Goal: Find contact information: Find contact information

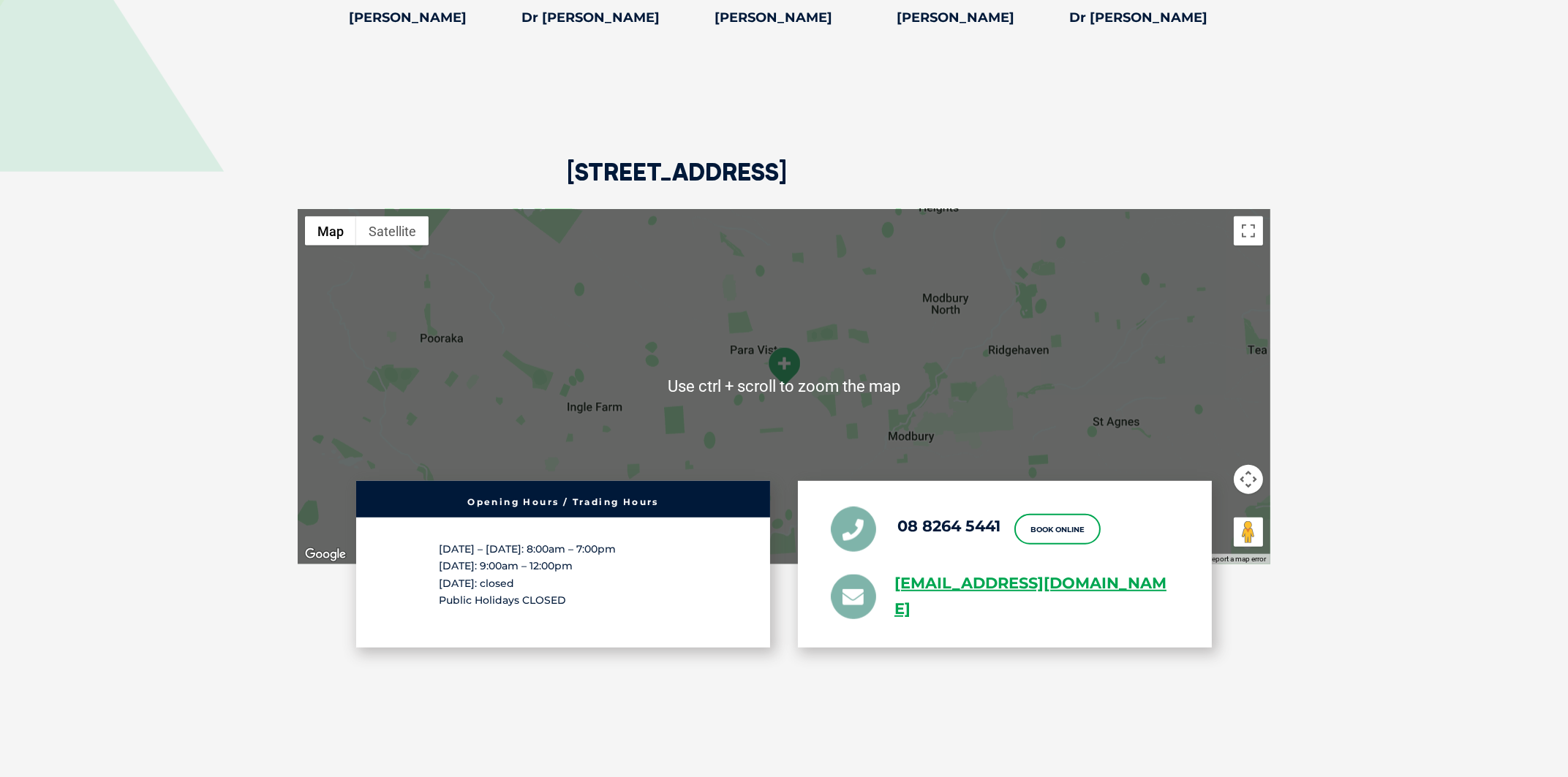
scroll to position [3655, 0]
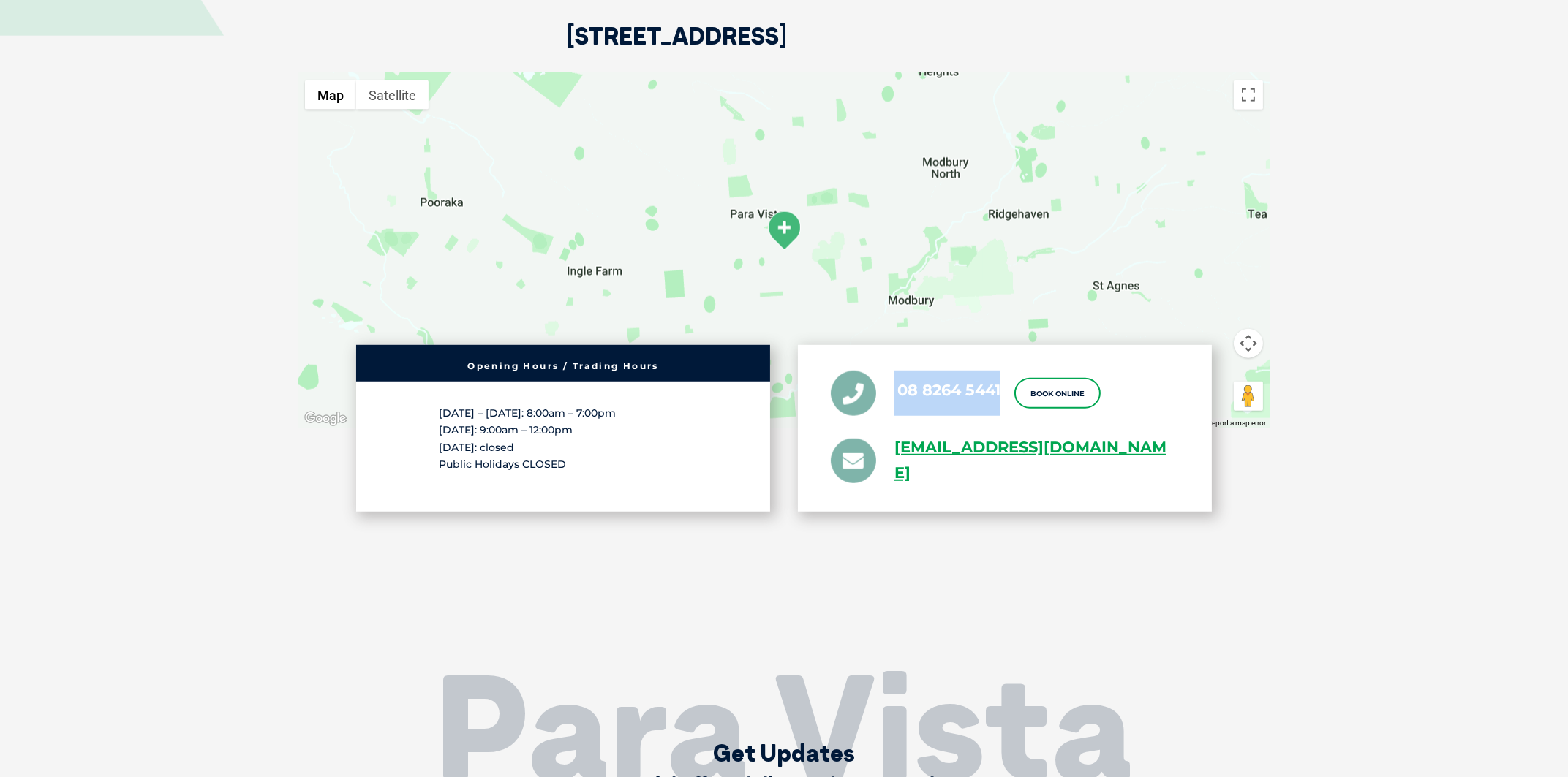
drag, startPoint x: 963, startPoint y: 394, endPoint x: 1001, endPoint y: 394, distance: 38.0
click at [1000, 394] on li "08 8264 5441" at bounding box center [915, 394] width 170 height 46
copy li "08 8264 5441"
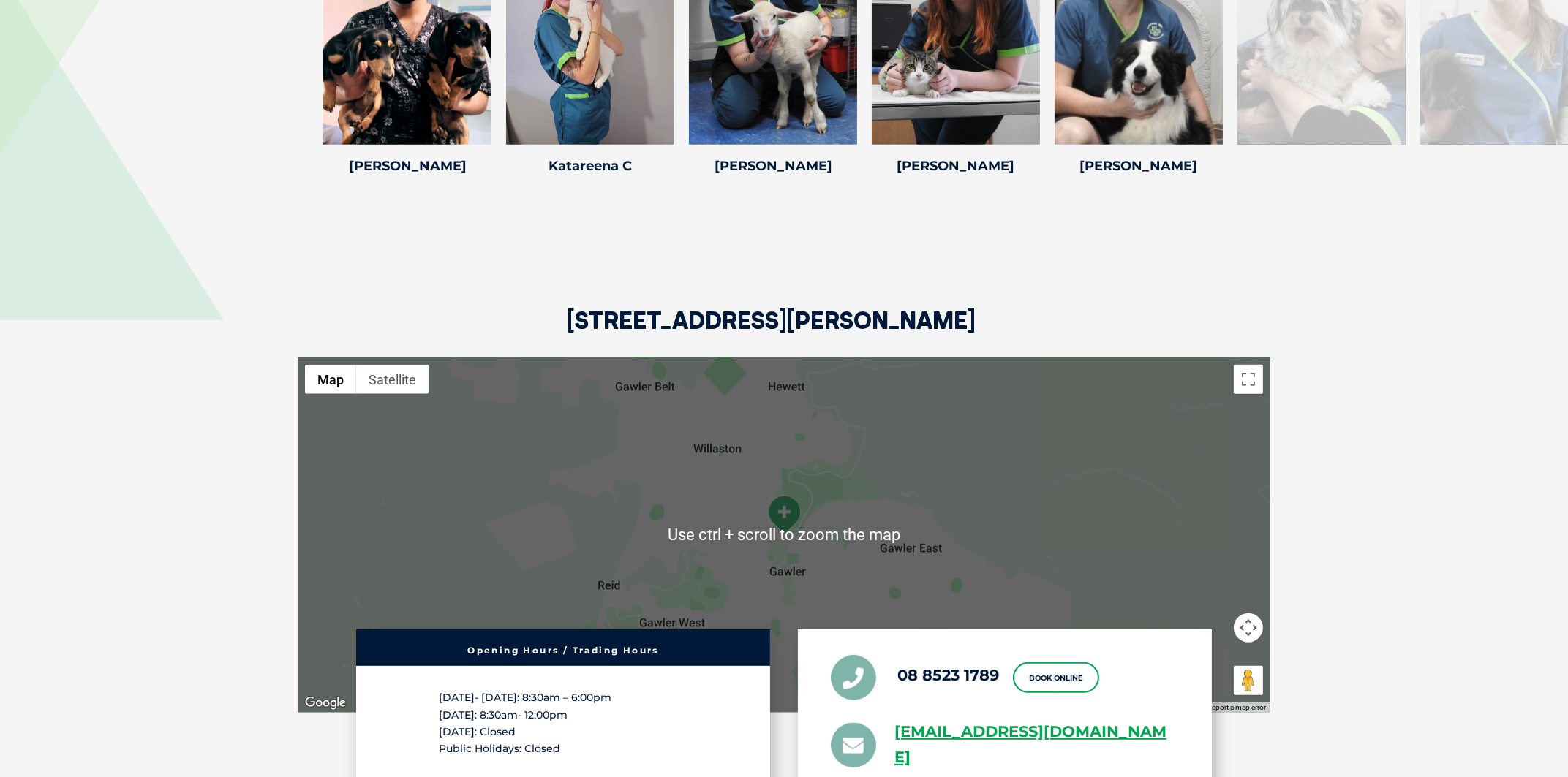
scroll to position [2924, 0]
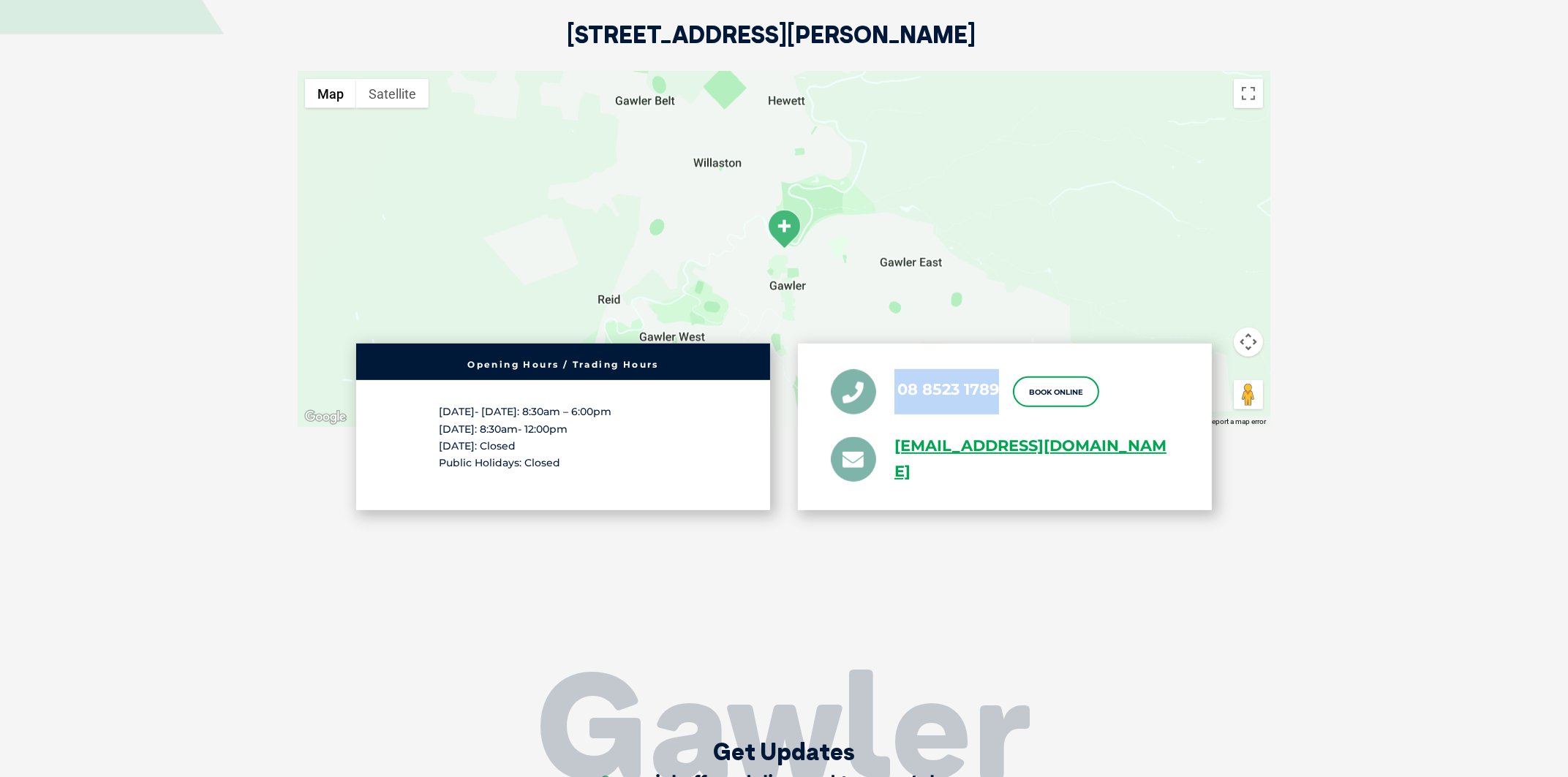
drag, startPoint x: 895, startPoint y: 372, endPoint x: 996, endPoint y: 378, distance: 101.2
click at [996, 378] on li "08 8523 1789" at bounding box center [914, 393] width 168 height 46
copy li "08 8523 1789"
